Goal: Information Seeking & Learning: Understand process/instructions

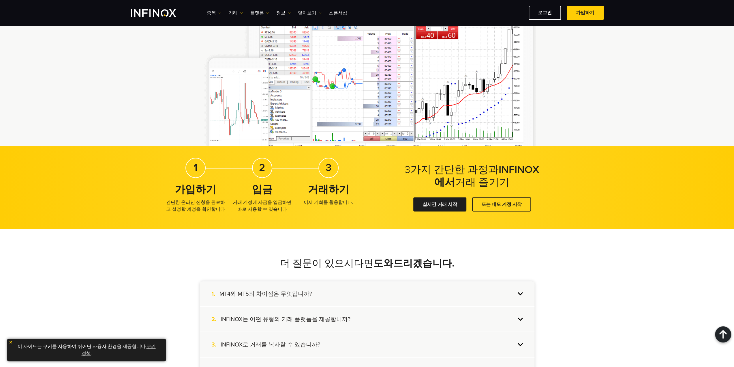
scroll to position [952, 0]
click at [433, 210] on link "실시간 거래 시작" at bounding box center [440, 204] width 53 height 14
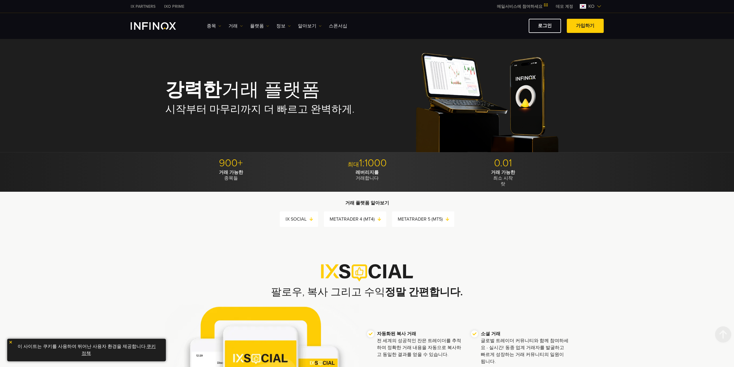
scroll to position [888, 0]
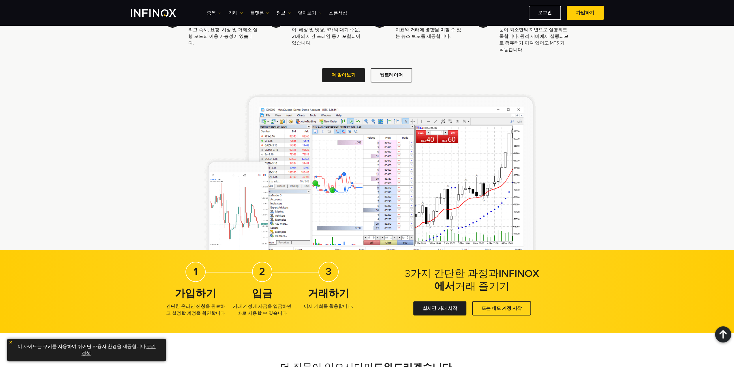
drag, startPoint x: 163, startPoint y: 218, endPoint x: 144, endPoint y: 223, distance: 19.0
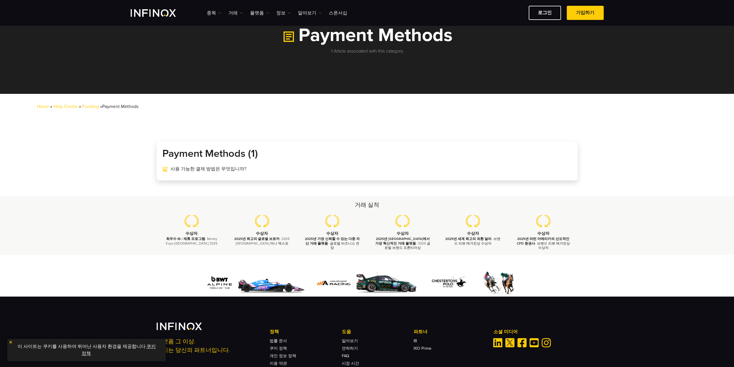
click at [226, 163] on div "Payment Methods (1) 사용 가능한 결제 방법은 무엇입니까?" at bounding box center [367, 160] width 421 height 39
click at [223, 166] on link "사용 가능한 결제 방법은 무엇입니까?" at bounding box center [367, 168] width 410 height 7
